Goal: Information Seeking & Learning: Check status

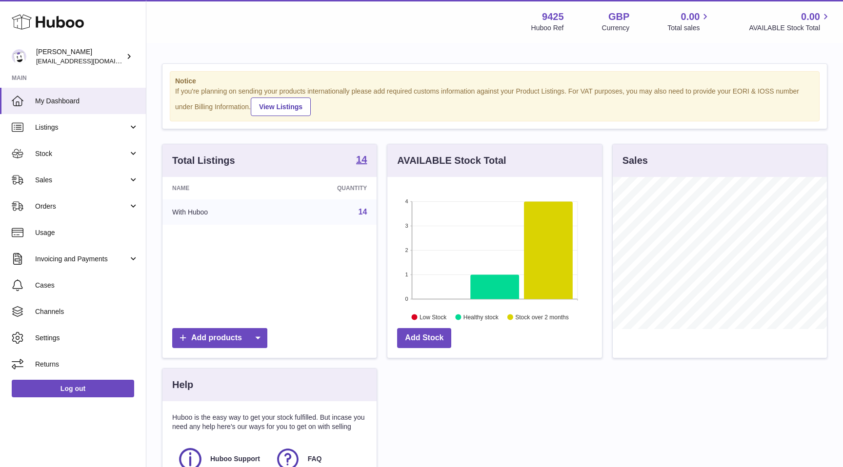
scroll to position [152, 214]
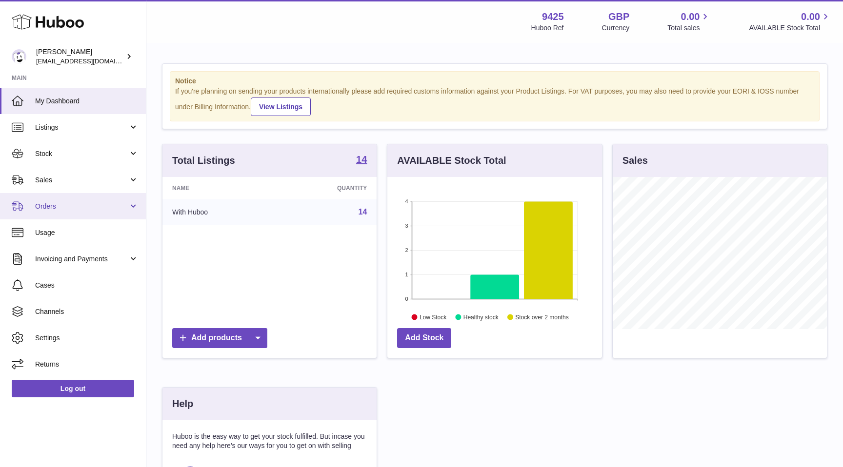
click at [72, 205] on span "Orders" at bounding box center [81, 206] width 93 height 9
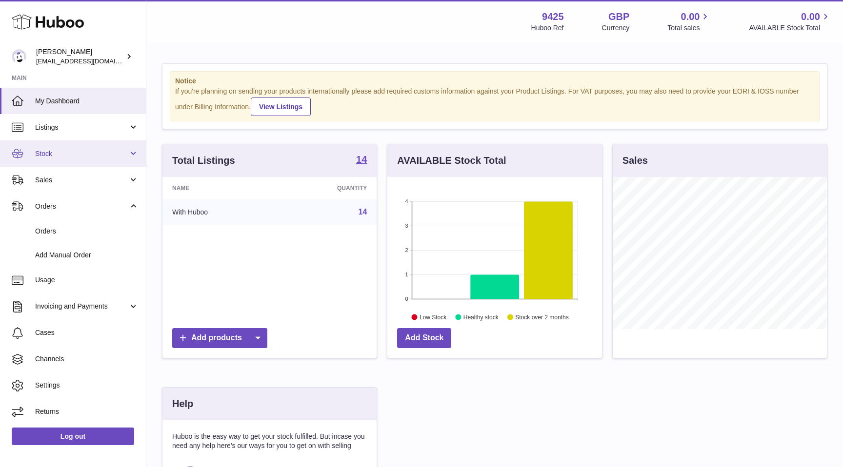
click at [89, 155] on span "Stock" at bounding box center [81, 153] width 93 height 9
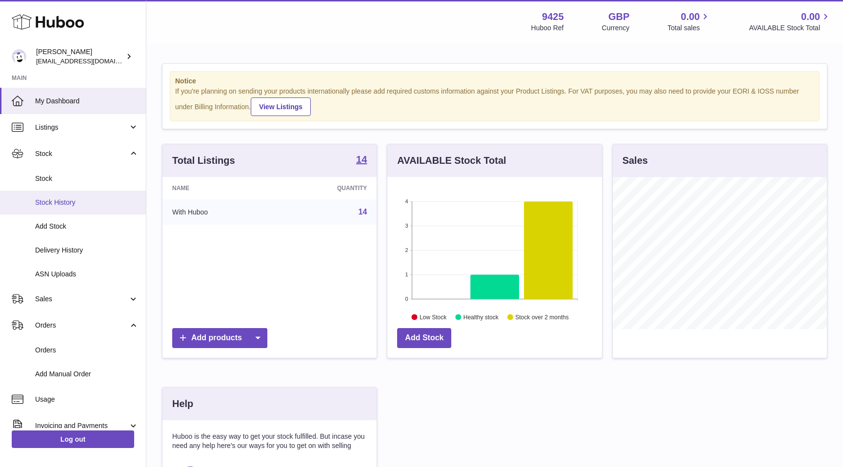
click at [83, 204] on span "Stock History" at bounding box center [86, 202] width 103 height 9
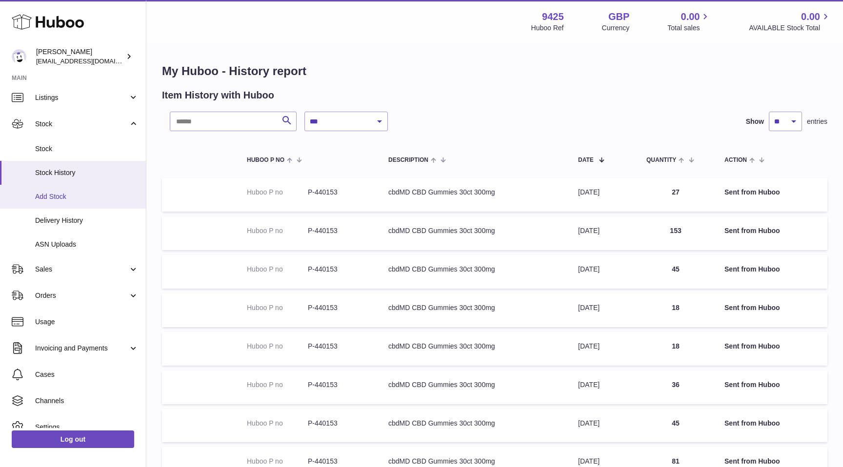
scroll to position [68, 0]
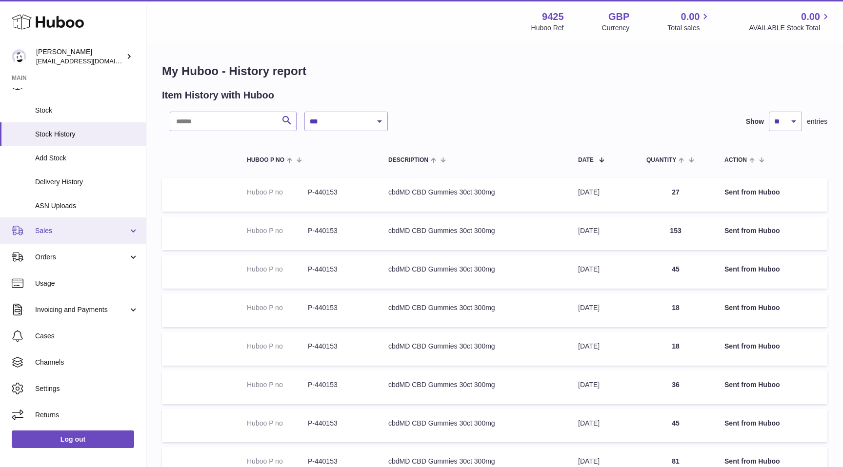
click at [75, 233] on span "Sales" at bounding box center [81, 230] width 93 height 9
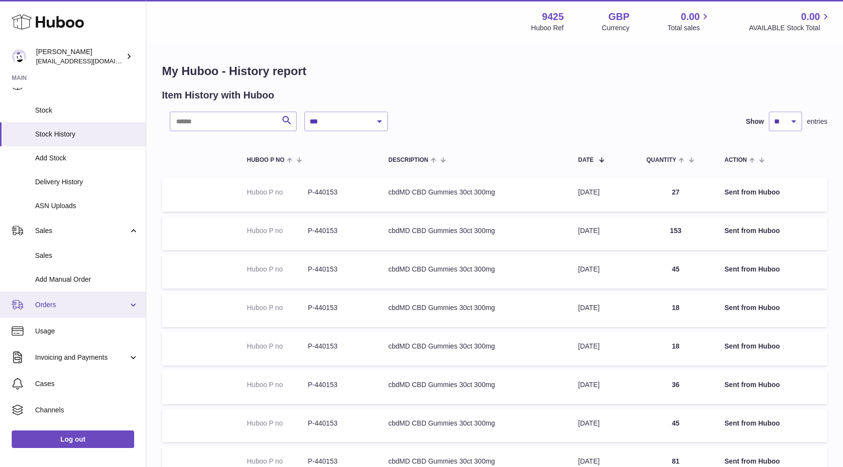
click at [89, 305] on span "Orders" at bounding box center [81, 304] width 93 height 9
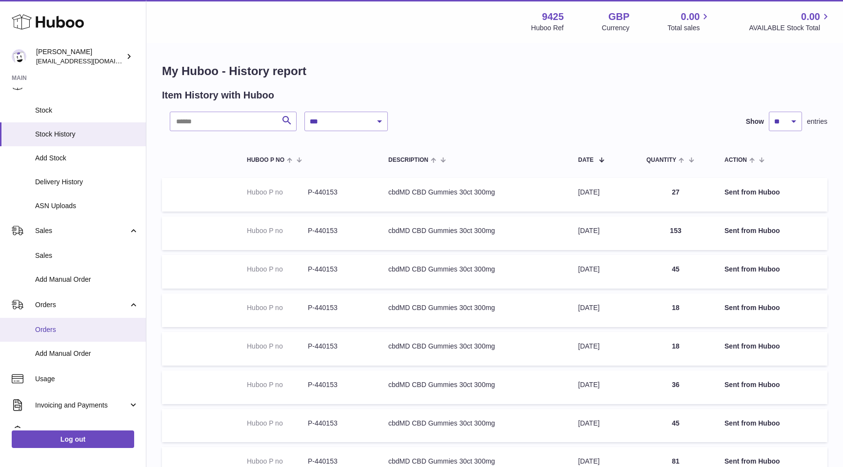
click at [77, 320] on link "Orders" at bounding box center [73, 330] width 146 height 24
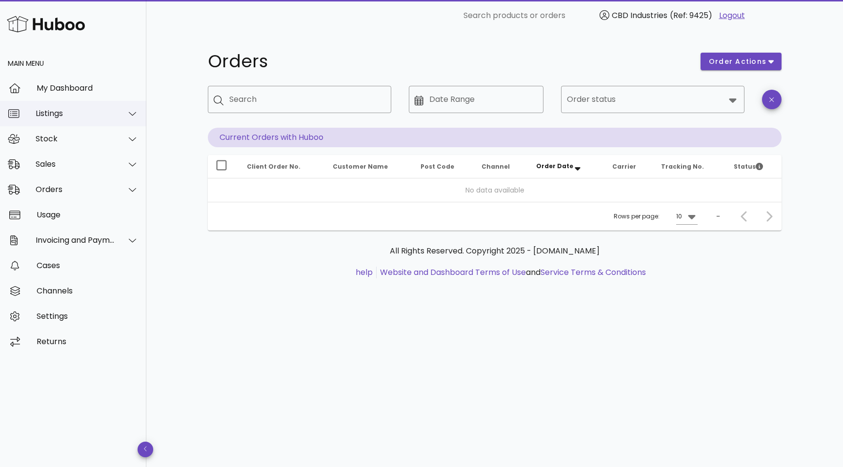
click at [89, 115] on div "Listings" at bounding box center [76, 113] width 80 height 9
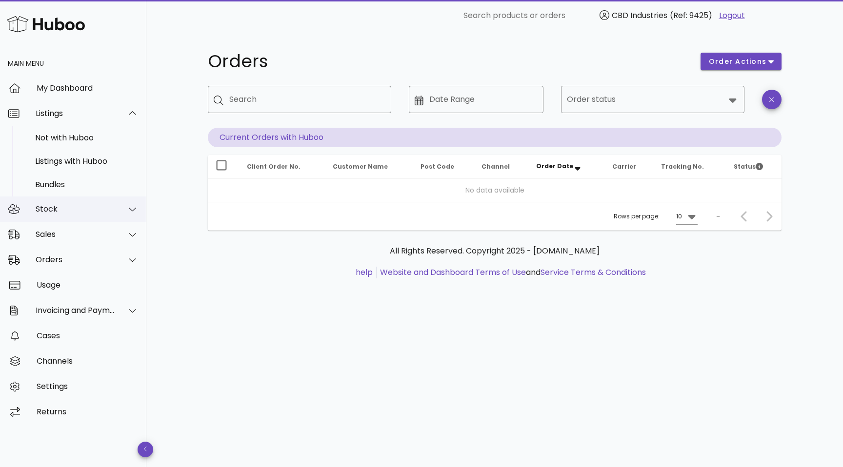
click at [85, 217] on div "Stock" at bounding box center [73, 209] width 146 height 25
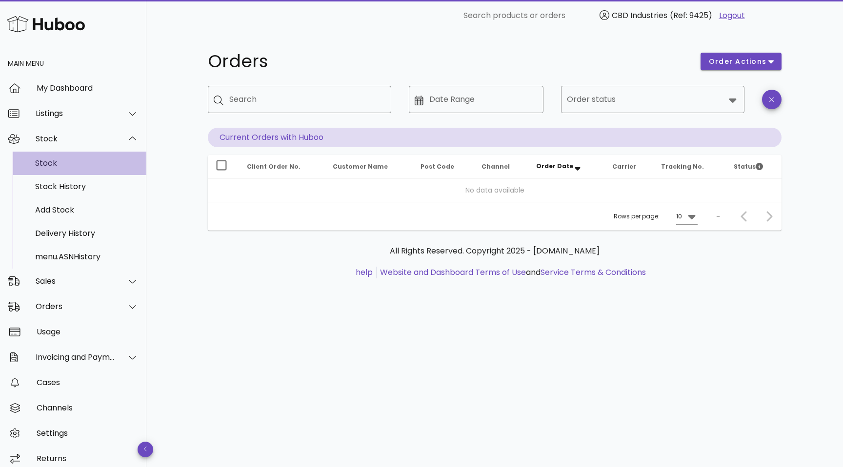
click at [76, 163] on div "Stock" at bounding box center [86, 163] width 103 height 9
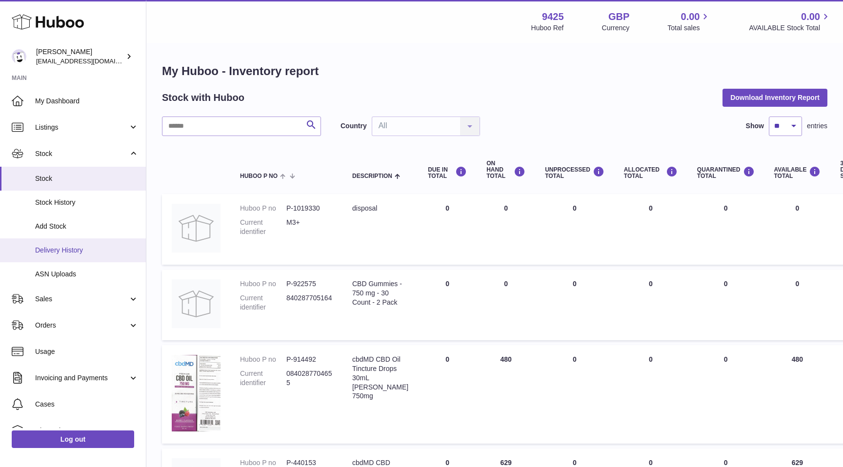
click at [67, 253] on span "Delivery History" at bounding box center [86, 250] width 103 height 9
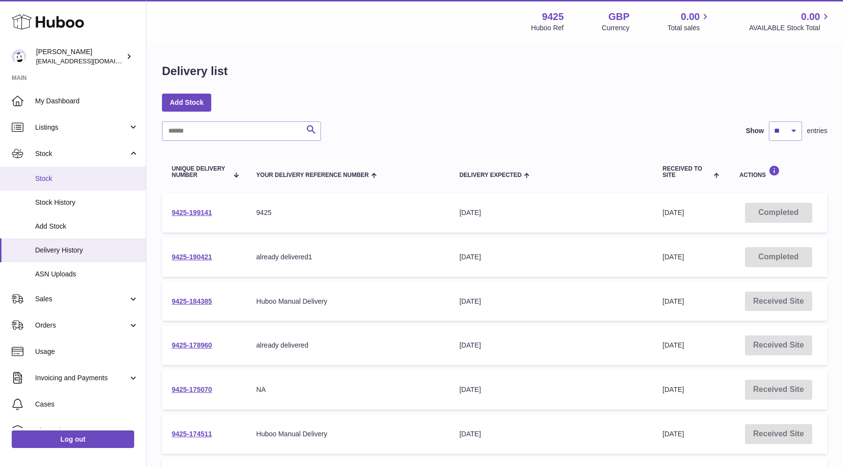
click at [57, 184] on link "Stock" at bounding box center [73, 179] width 146 height 24
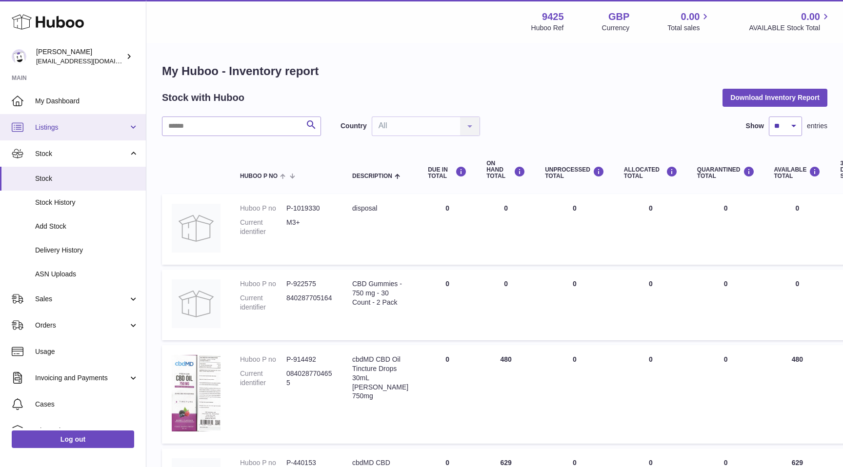
click at [106, 139] on link "Listings" at bounding box center [73, 127] width 146 height 26
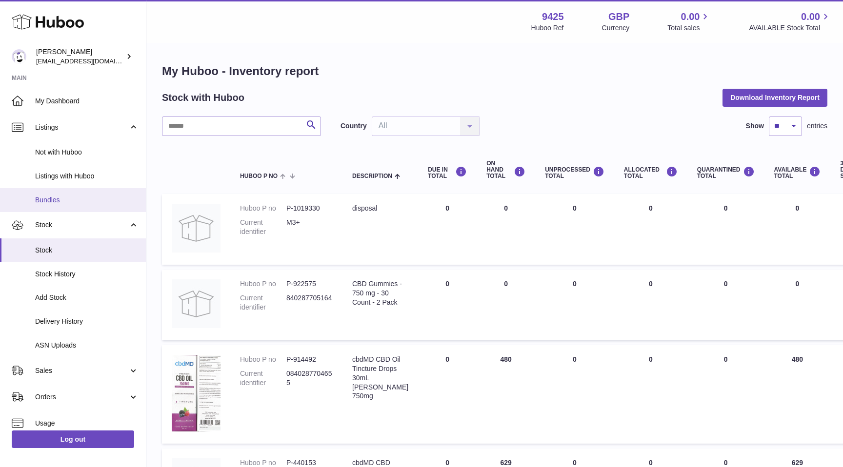
scroll to position [140, 0]
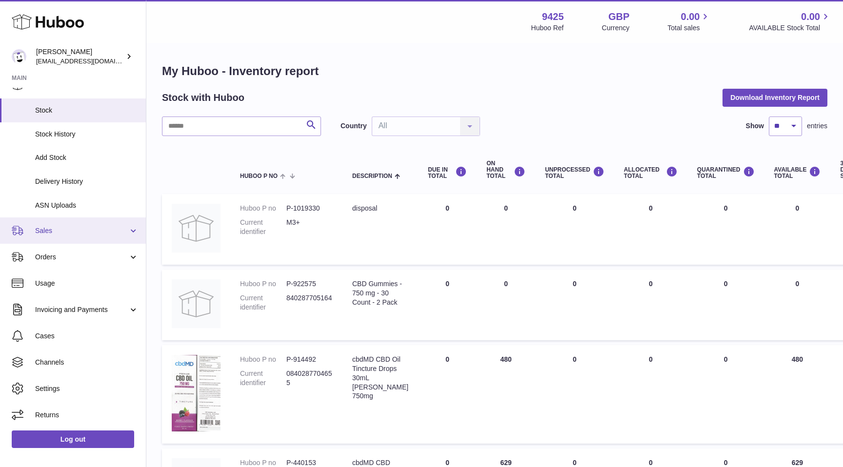
click at [96, 231] on span "Sales" at bounding box center [81, 230] width 93 height 9
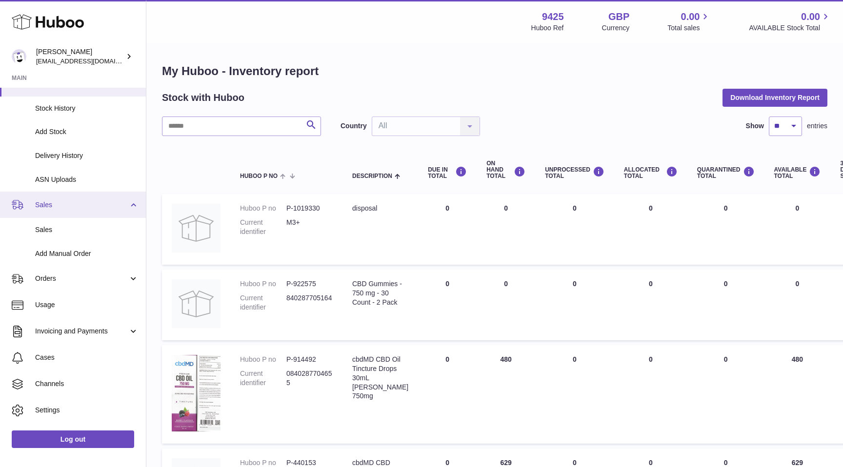
scroll to position [188, 0]
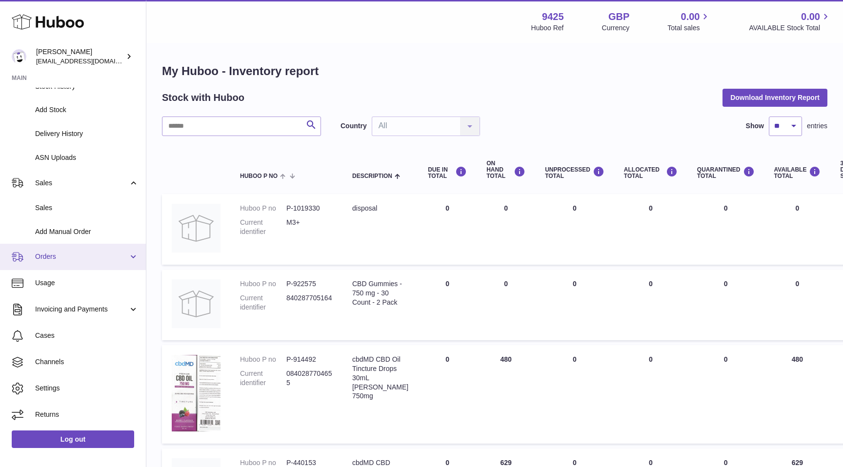
click at [82, 261] on span "Orders" at bounding box center [81, 256] width 93 height 9
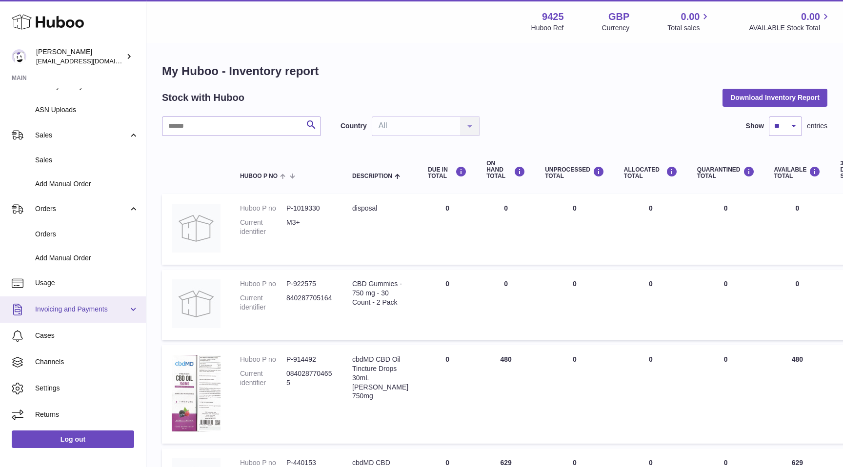
click at [83, 304] on link "Invoicing and Payments" at bounding box center [73, 310] width 146 height 26
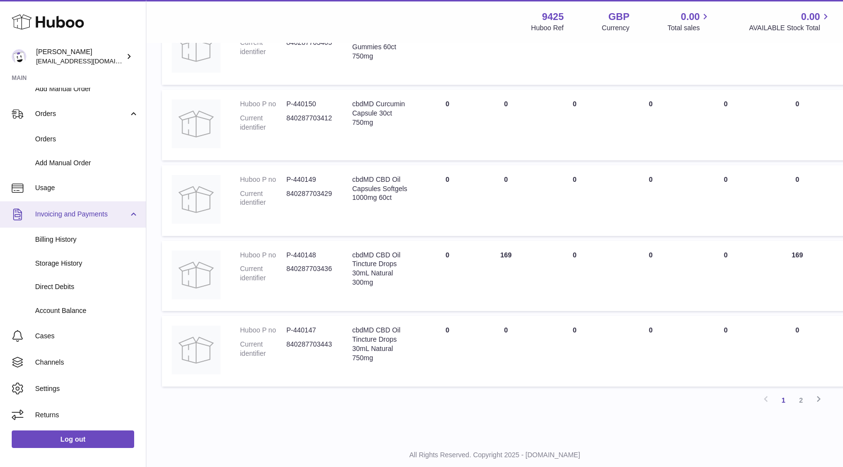
scroll to position [612, 0]
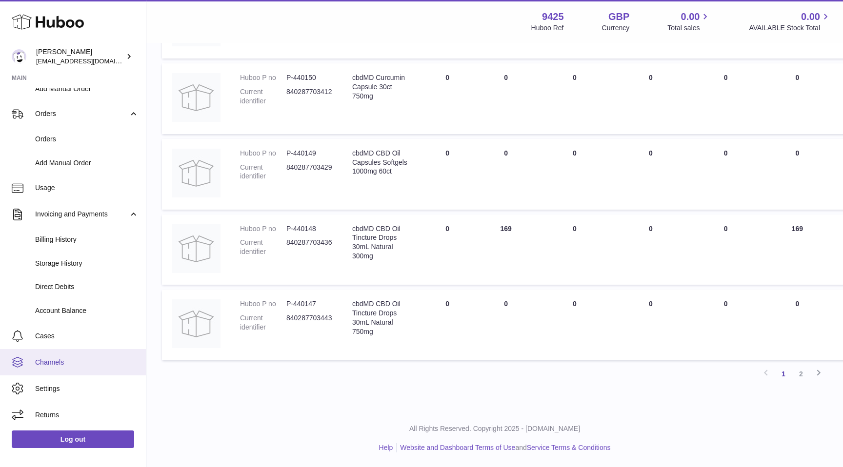
click at [74, 362] on span "Channels" at bounding box center [86, 362] width 103 height 9
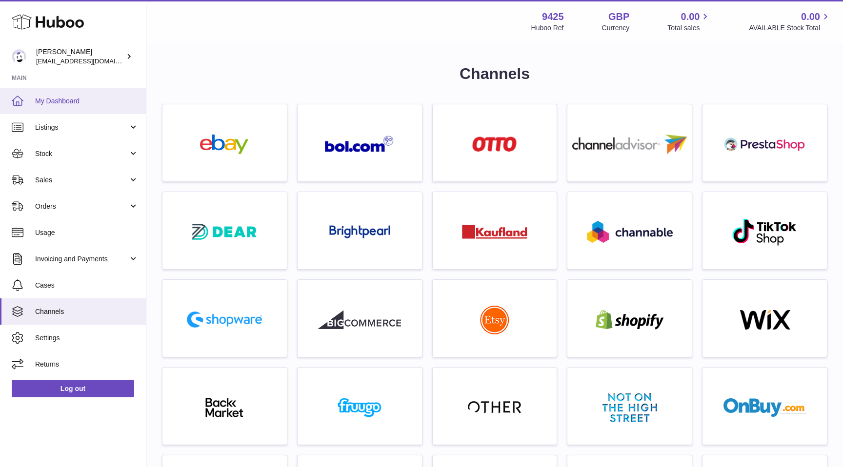
click at [65, 99] on span "My Dashboard" at bounding box center [86, 101] width 103 height 9
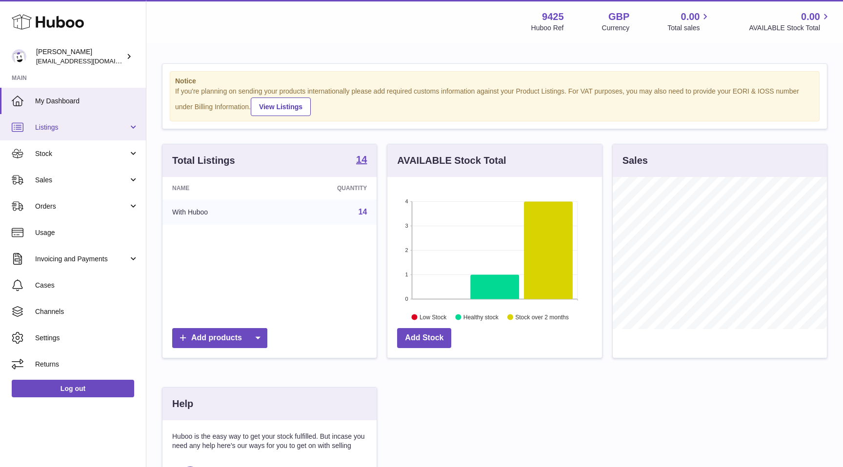
click at [117, 132] on link "Listings" at bounding box center [73, 127] width 146 height 26
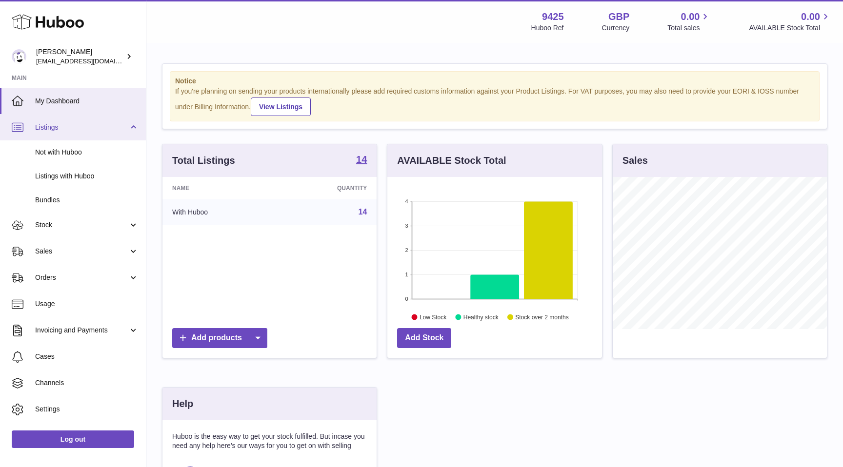
click at [101, 129] on span "Listings" at bounding box center [81, 127] width 93 height 9
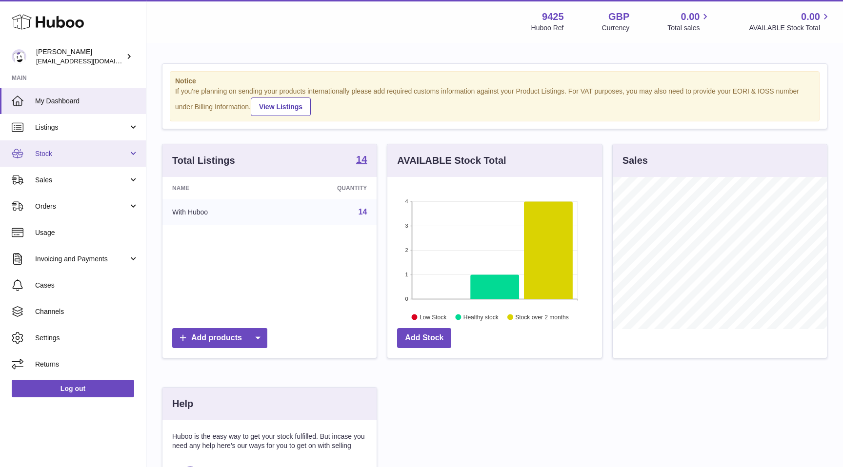
click at [108, 160] on link "Stock" at bounding box center [73, 153] width 146 height 26
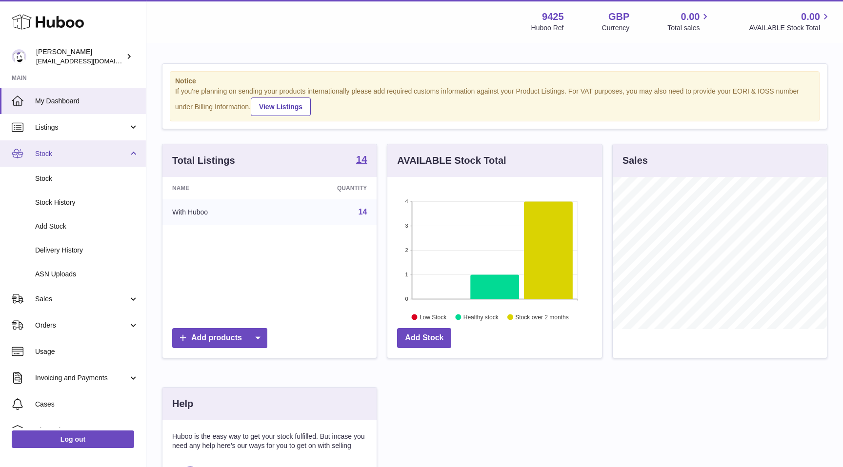
click at [108, 160] on link "Stock" at bounding box center [73, 153] width 146 height 26
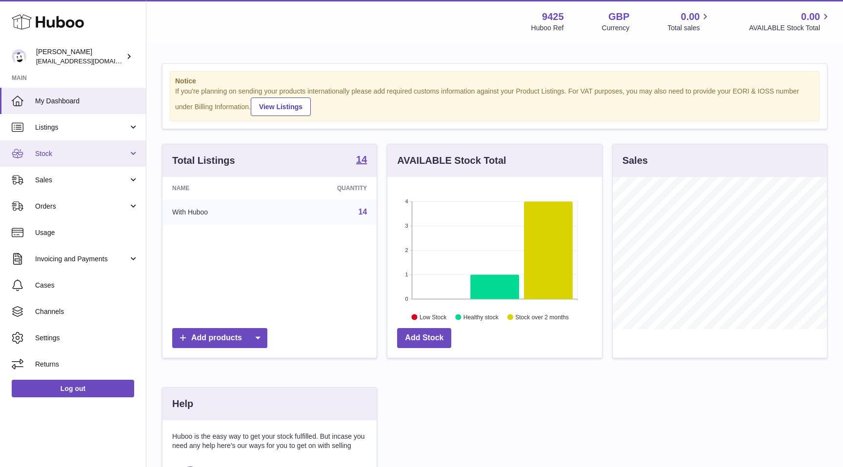
click at [61, 161] on link "Stock" at bounding box center [73, 153] width 146 height 26
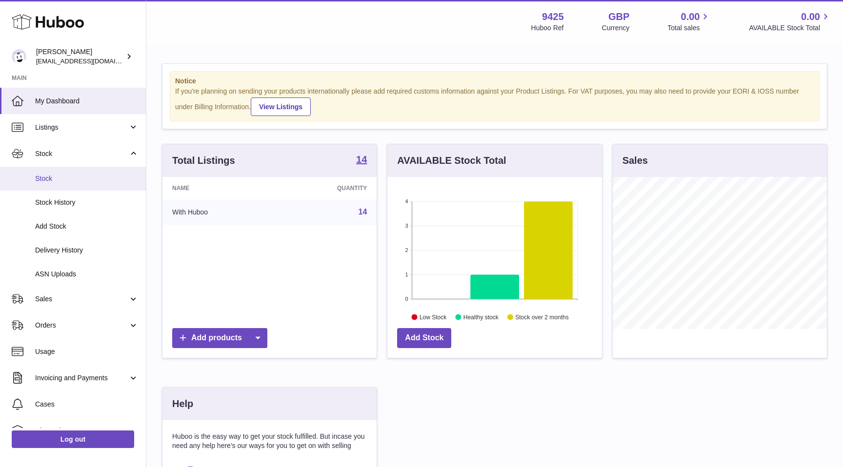
click at [62, 179] on span "Stock" at bounding box center [86, 178] width 103 height 9
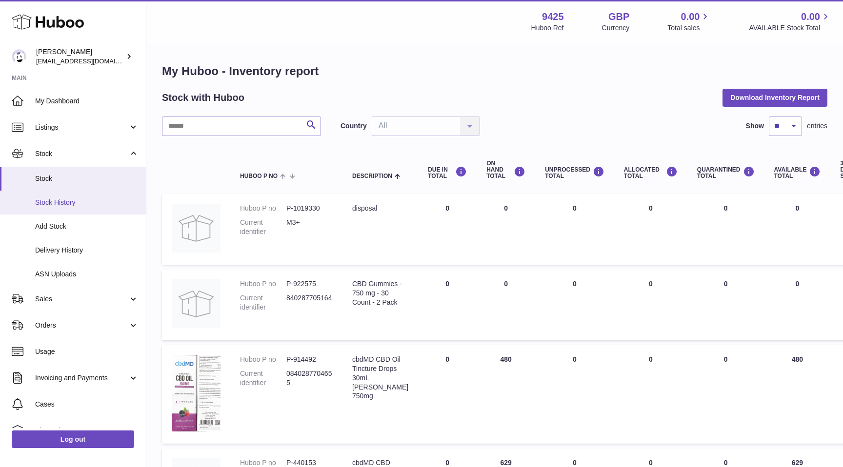
click at [64, 201] on span "Stock History" at bounding box center [86, 202] width 103 height 9
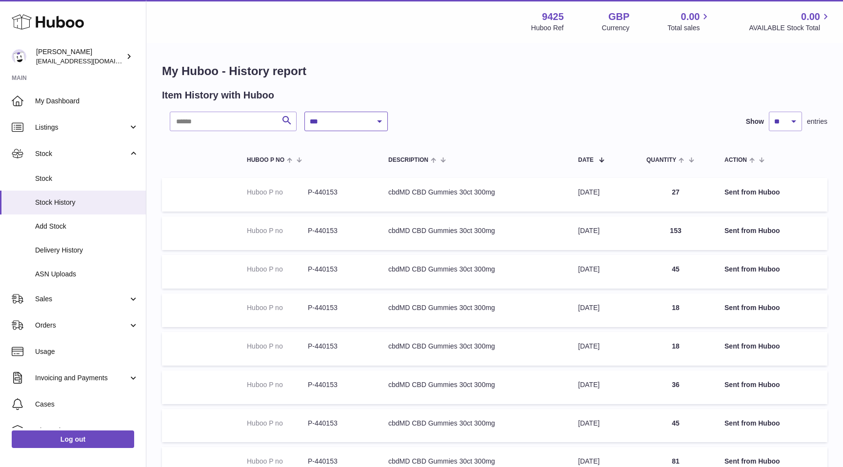
click at [365, 120] on select "**********" at bounding box center [345, 122] width 83 height 20
select select "*"
click at [304, 112] on select "**********" at bounding box center [345, 122] width 83 height 20
click at [787, 126] on select "** ** ** ***" at bounding box center [785, 122] width 33 height 20
select select "***"
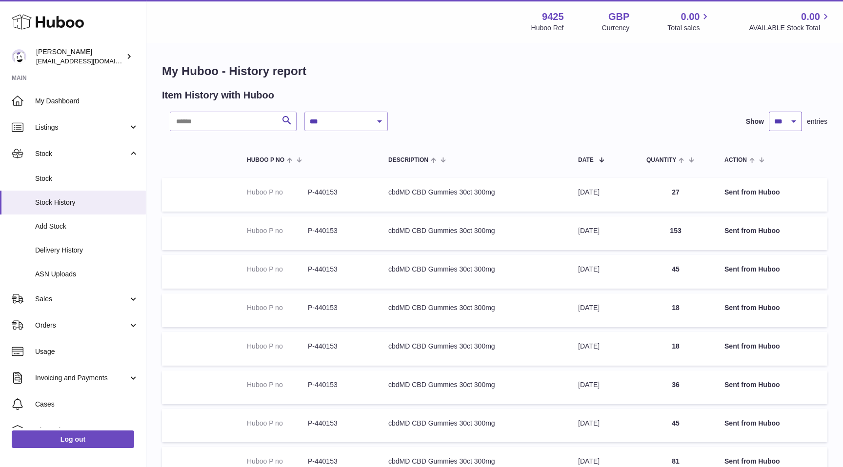
click at [769, 112] on select "** ** ** ***" at bounding box center [785, 122] width 33 height 20
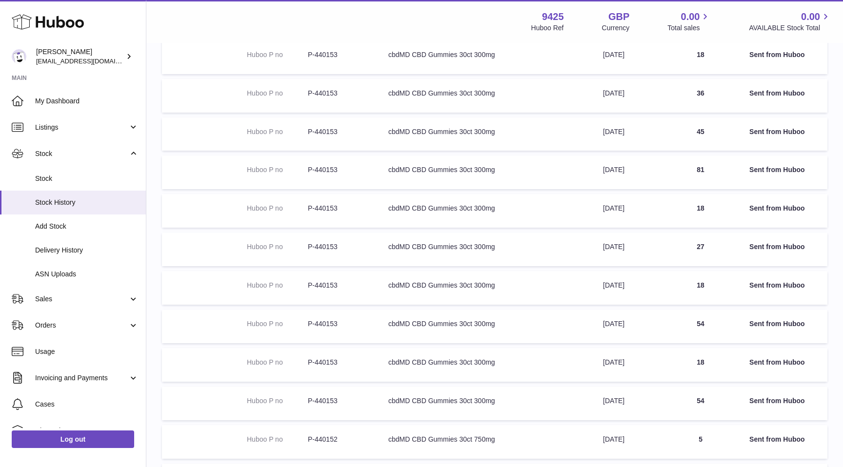
scroll to position [280, 0]
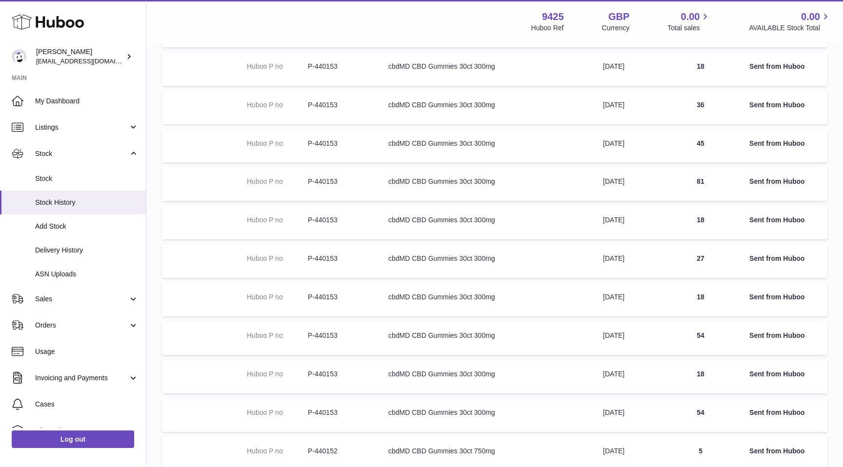
click at [774, 405] on td "Action Sent from Huboo" at bounding box center [783, 416] width 88 height 34
click at [774, 412] on strong "Sent from Huboo" at bounding box center [777, 413] width 56 height 8
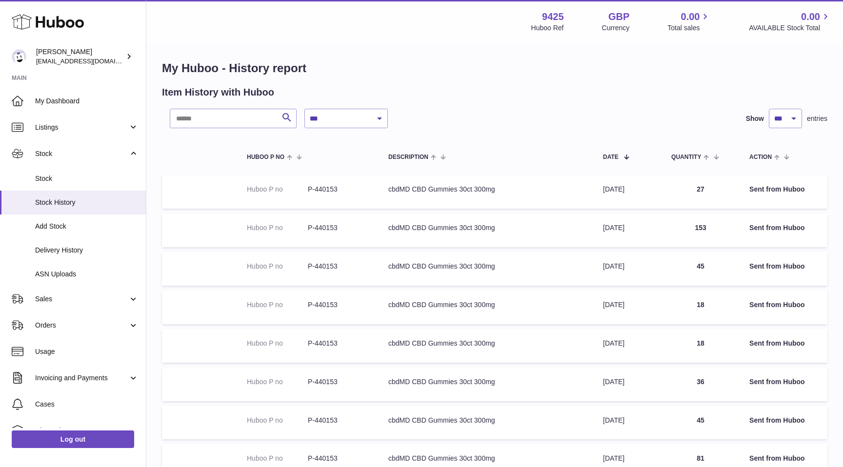
scroll to position [0, 0]
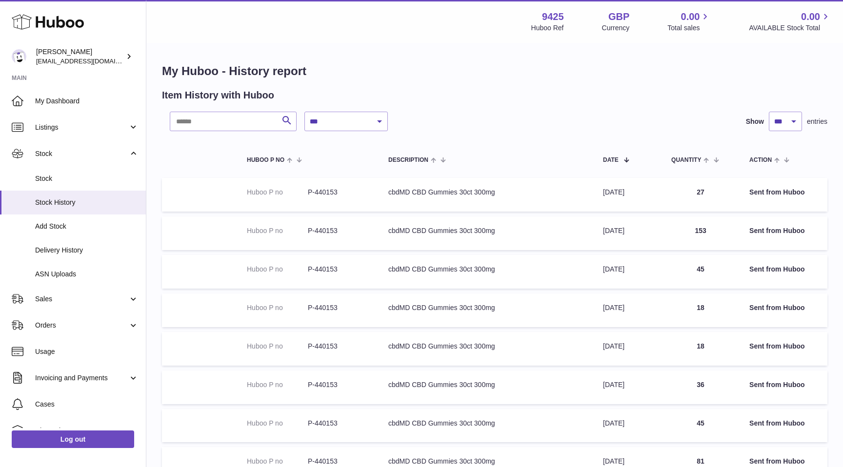
click at [772, 240] on td "Action Sent from Huboo" at bounding box center [783, 234] width 88 height 34
click at [329, 194] on dd "P-440153" at bounding box center [338, 192] width 61 height 9
click at [323, 194] on dd "P-440153" at bounding box center [338, 192] width 61 height 9
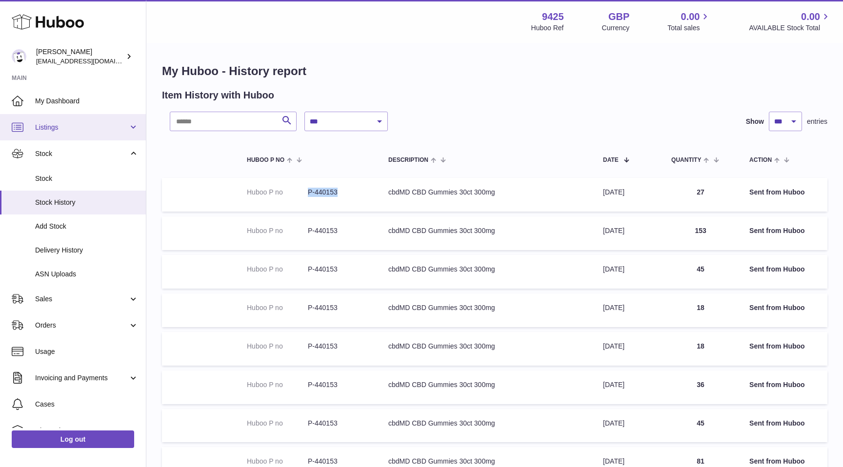
click at [92, 126] on span "Listings" at bounding box center [81, 127] width 93 height 9
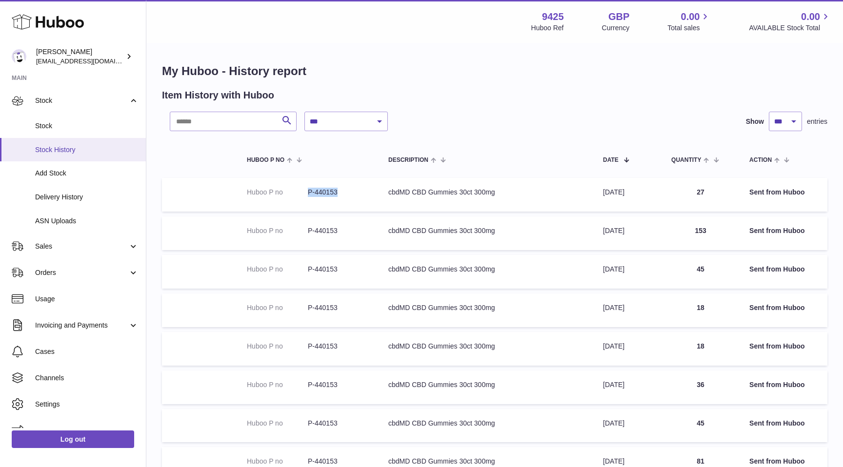
scroll to position [134, 0]
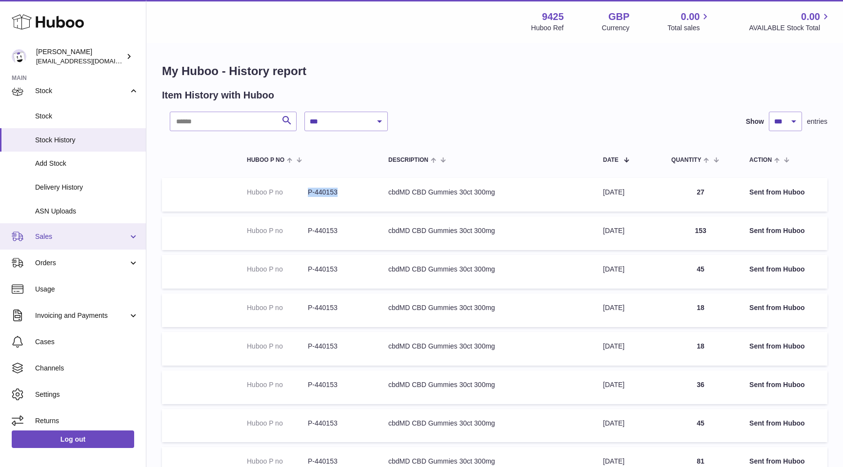
click at [86, 236] on span "Sales" at bounding box center [81, 236] width 93 height 9
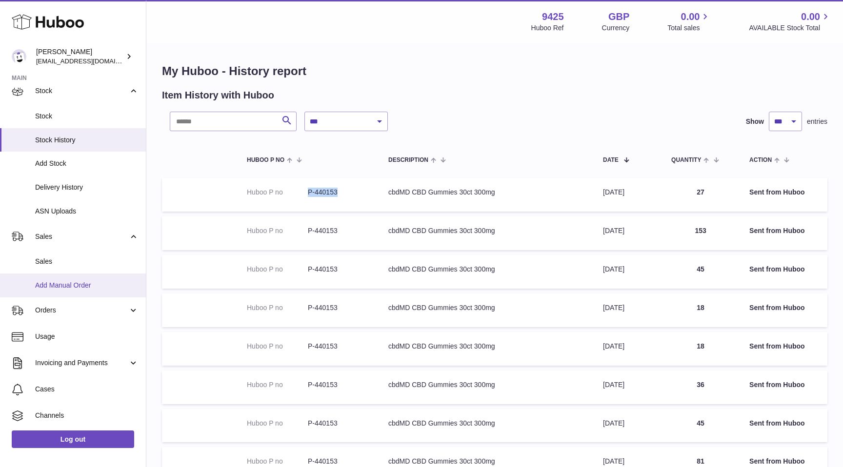
scroll to position [169, 0]
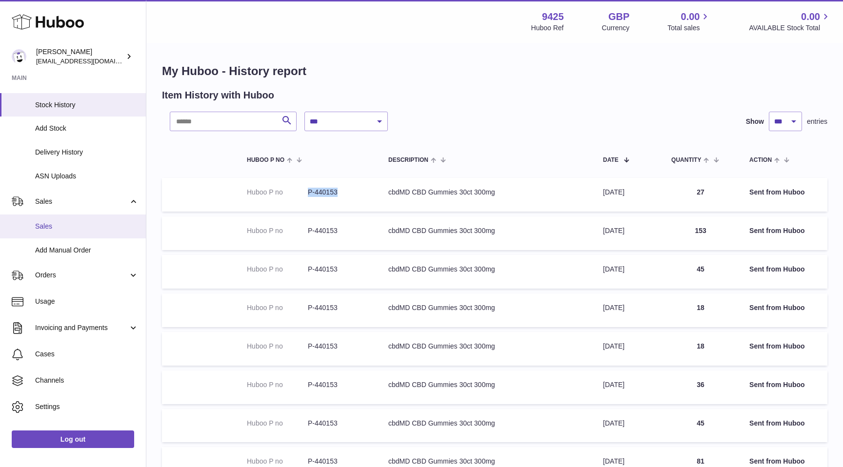
click at [68, 222] on span "Sales" at bounding box center [86, 226] width 103 height 9
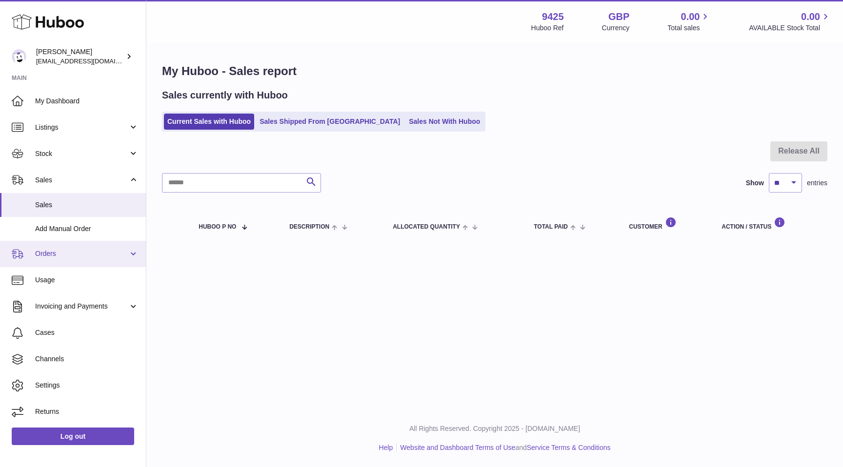
click at [95, 249] on link "Orders" at bounding box center [73, 254] width 146 height 26
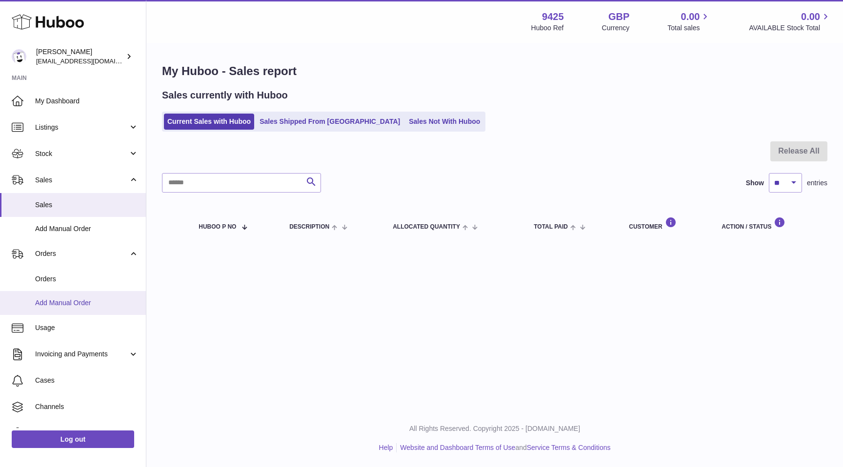
scroll to position [44, 0]
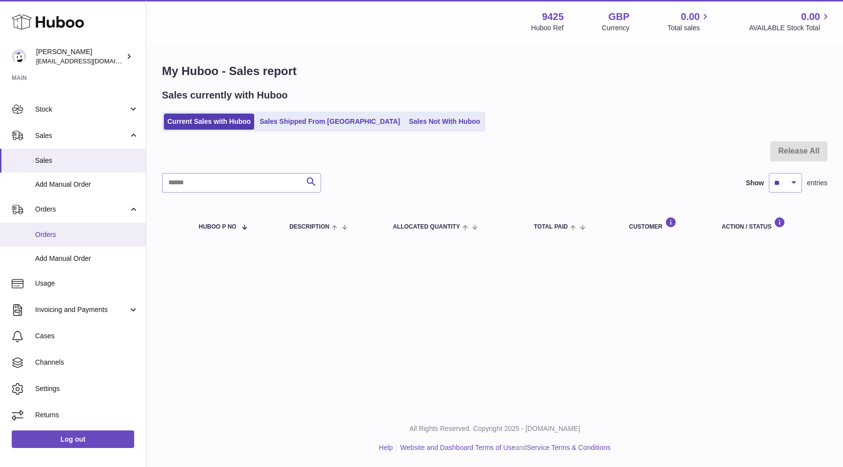
click at [69, 228] on link "Orders" at bounding box center [73, 235] width 146 height 24
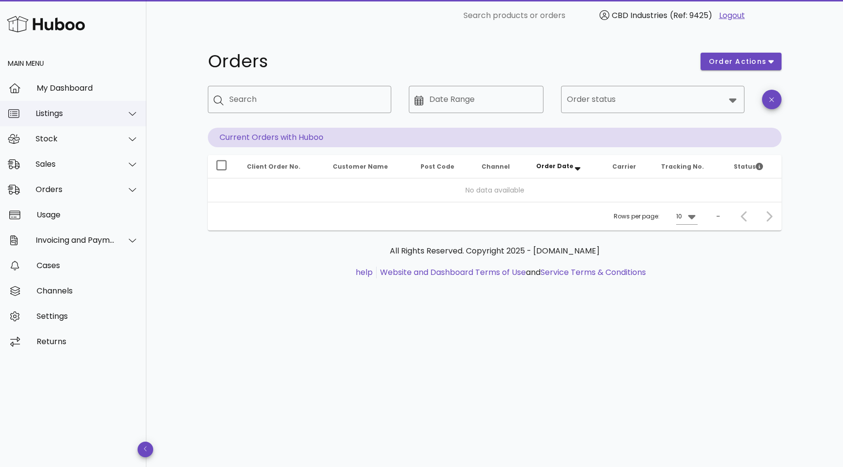
click at [95, 114] on div "Listings" at bounding box center [76, 113] width 80 height 9
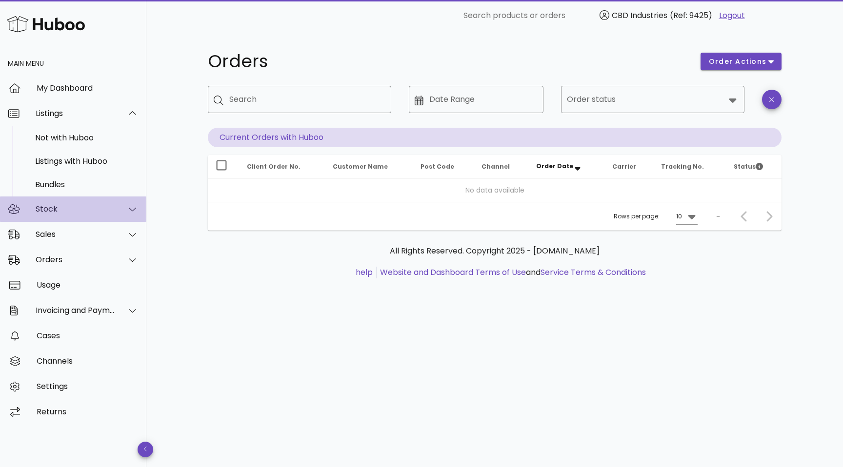
click at [59, 210] on div "Stock" at bounding box center [76, 208] width 80 height 9
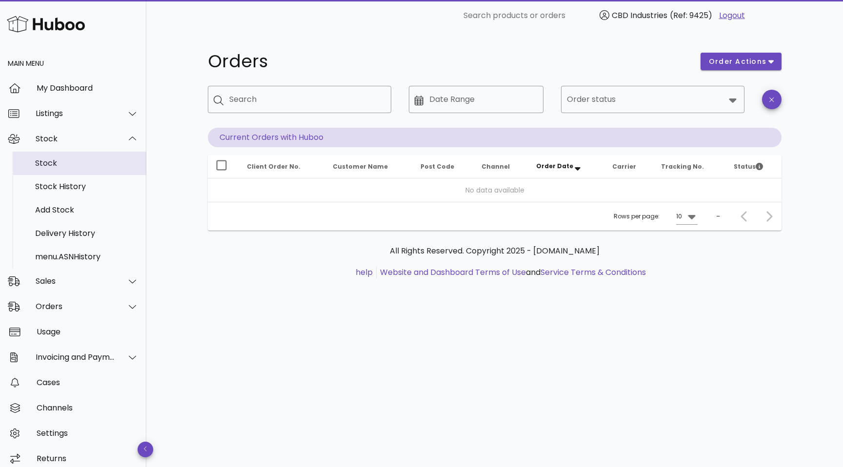
click at [77, 163] on div "Stock" at bounding box center [86, 163] width 103 height 9
